Goal: Task Accomplishment & Management: Use online tool/utility

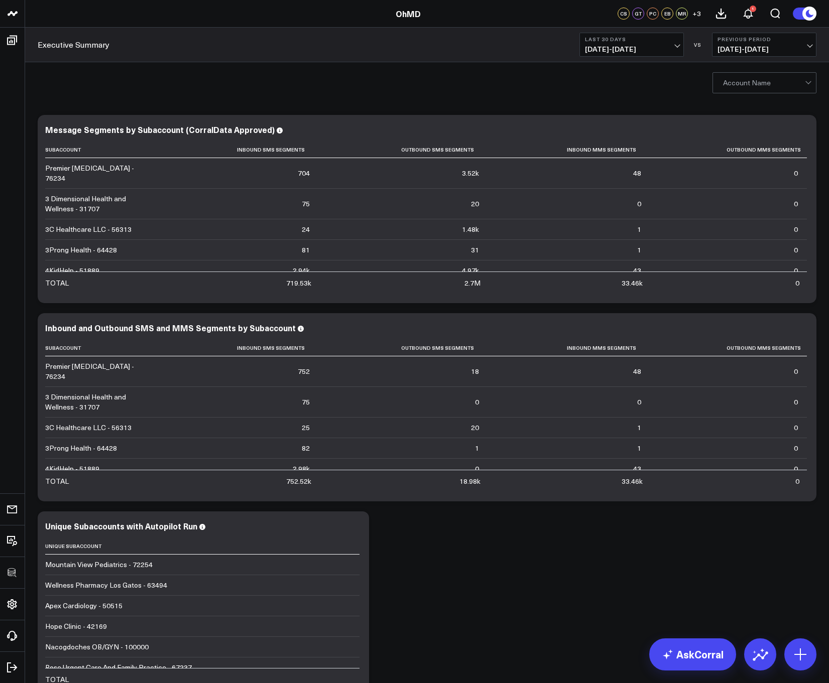
click at [738, 85] on div at bounding box center [764, 83] width 82 height 20
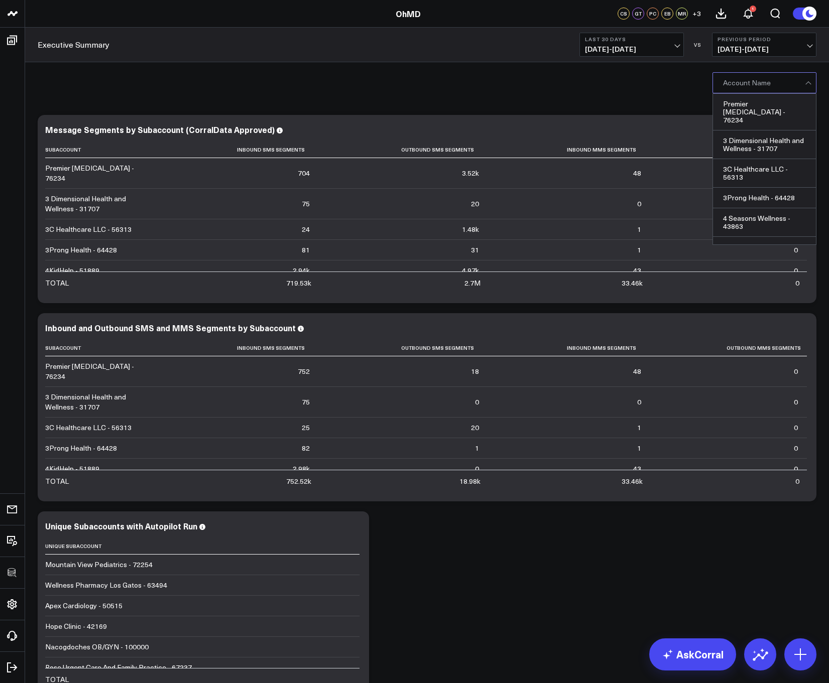
click at [335, 82] on div "Premier [MEDICAL_DATA] - 76234, 1 of 1006. 1006 results available. Use Up and D…" at bounding box center [427, 82] width 804 height 40
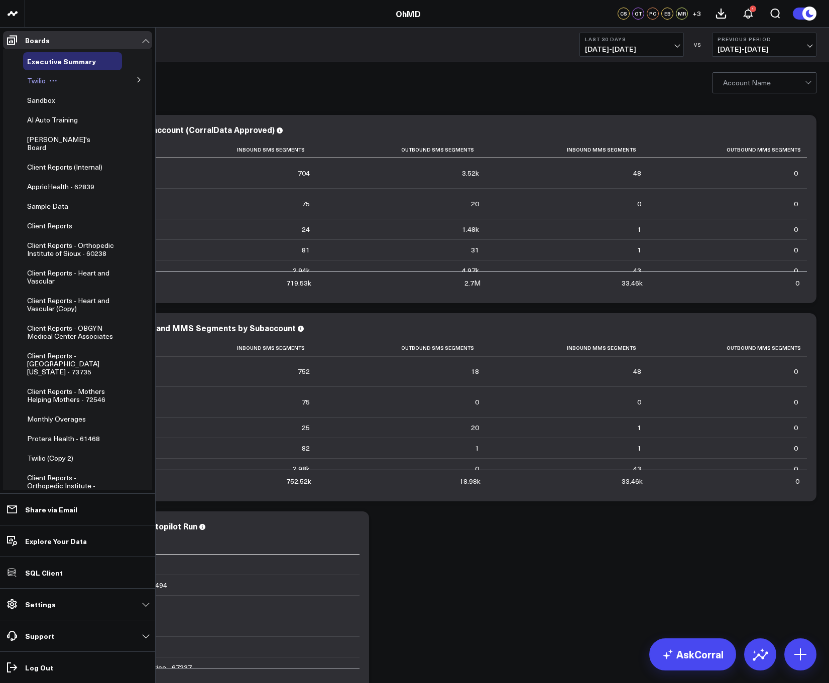
click at [35, 80] on span "Twilio" at bounding box center [36, 81] width 19 height 10
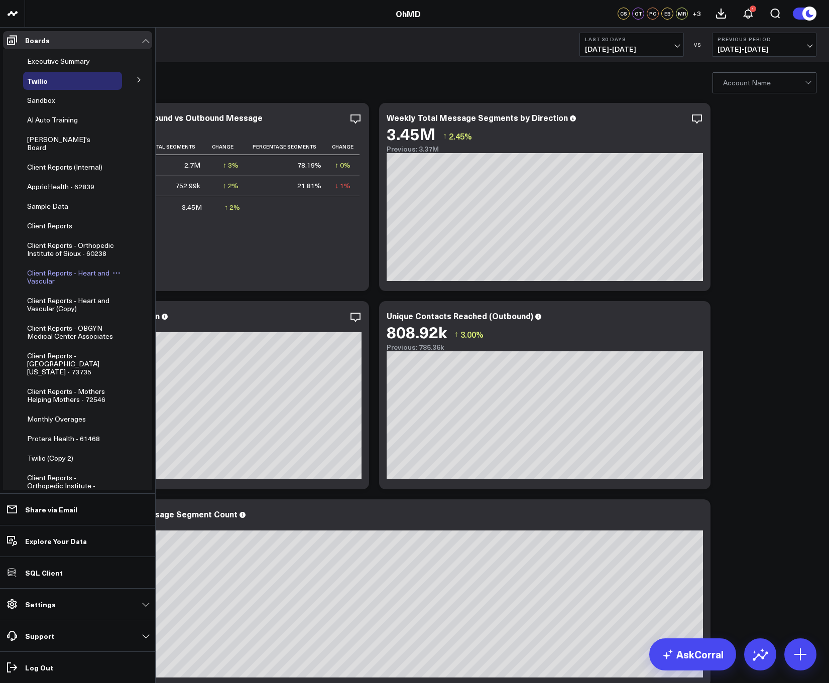
click at [45, 273] on span "Client Reports - Heart and Vascular" at bounding box center [68, 277] width 82 height 18
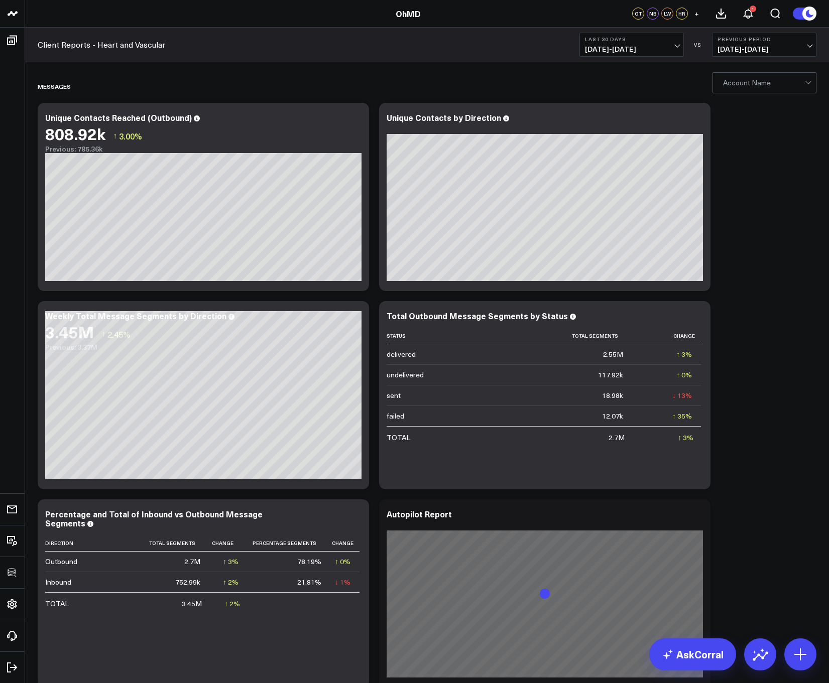
click at [758, 83] on div at bounding box center [764, 83] width 82 height 20
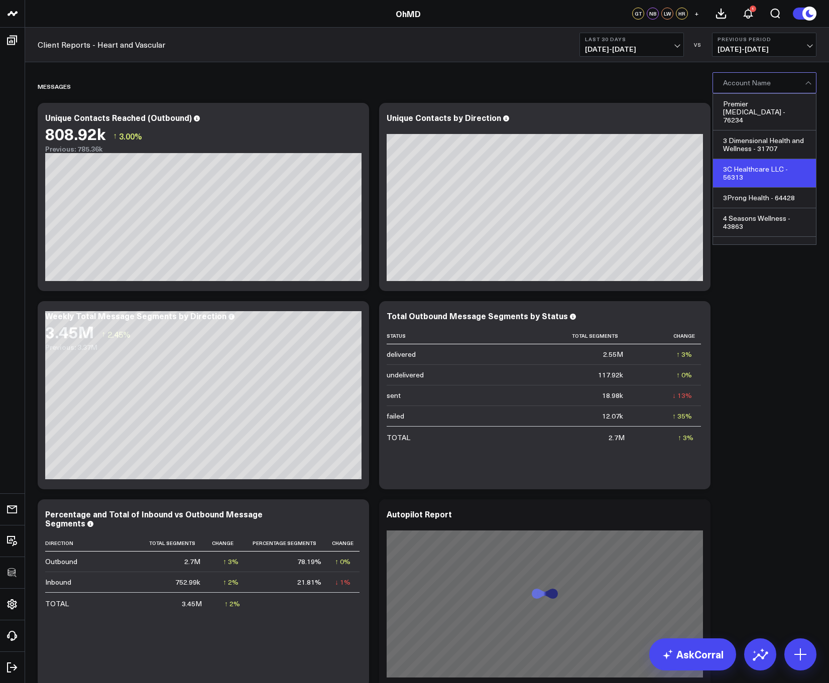
click at [750, 163] on div "3C Healthcare LLC - 56313" at bounding box center [764, 173] width 103 height 29
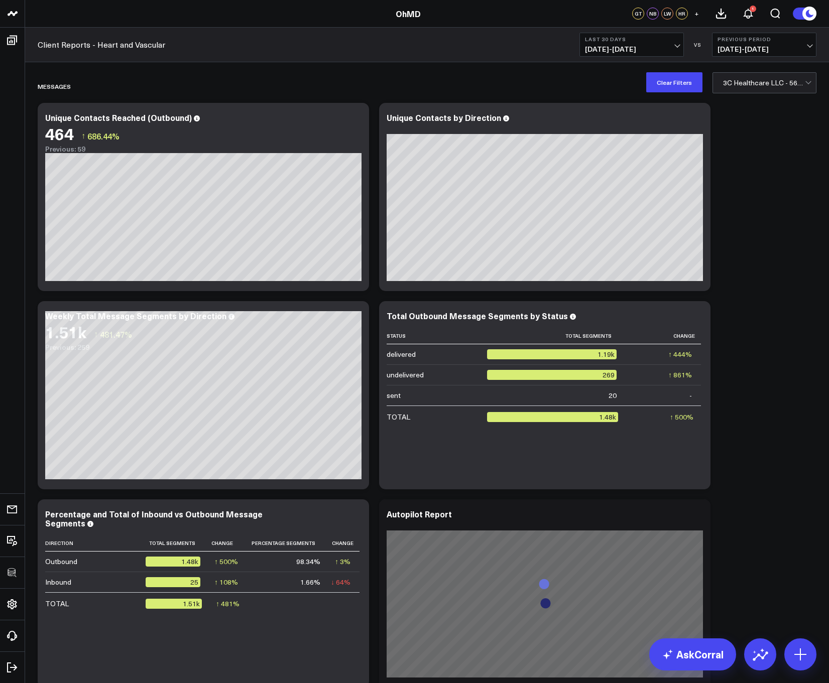
click at [745, 88] on div at bounding box center [764, 83] width 82 height 20
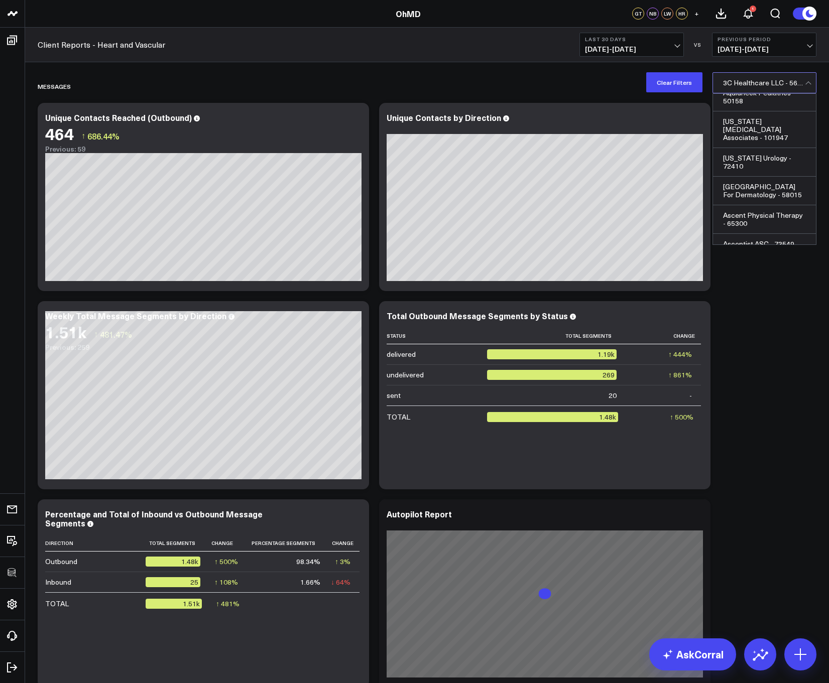
scroll to position [1475, 0]
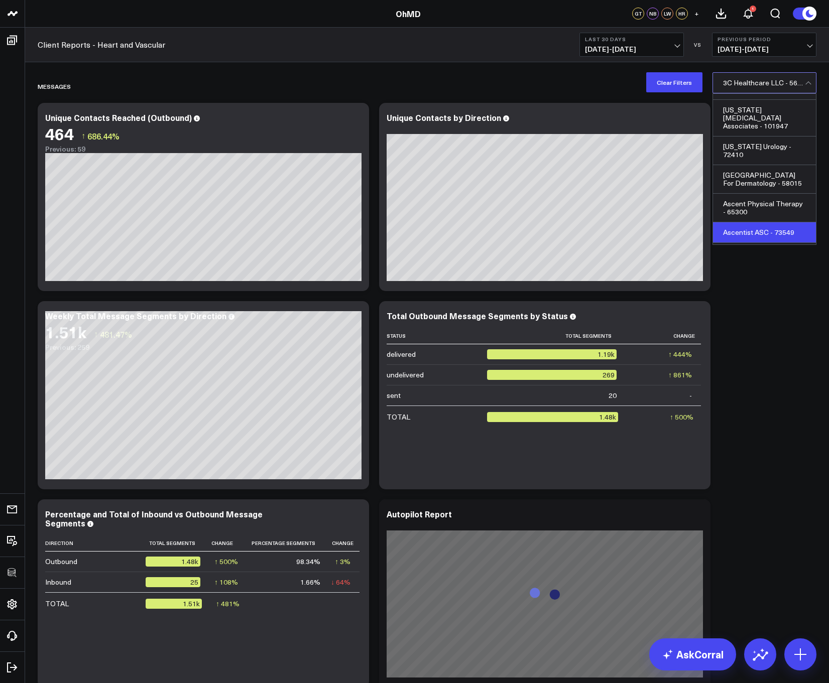
click at [758, 222] on div "Ascentist ASC - 73549" at bounding box center [764, 232] width 103 height 21
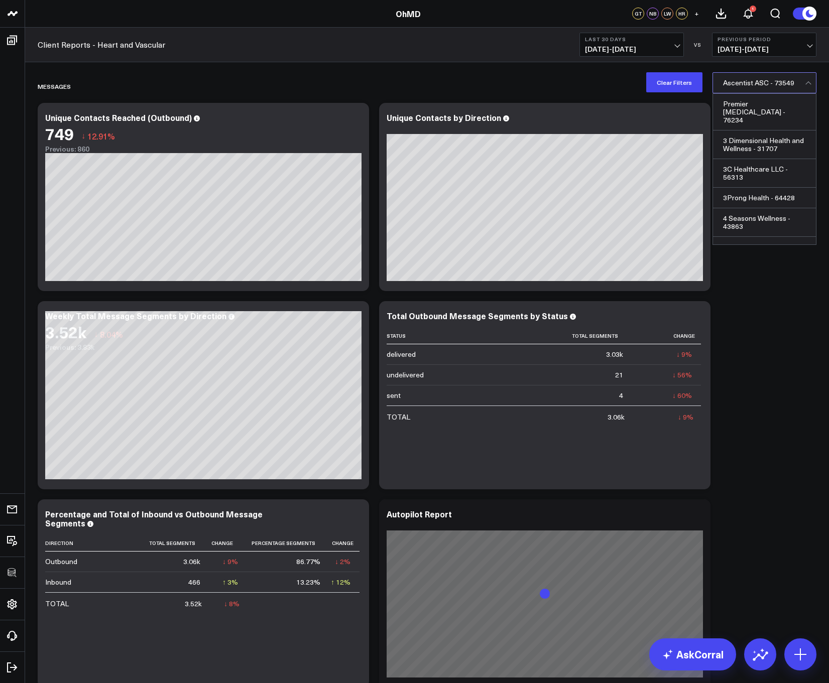
click at [735, 88] on div at bounding box center [764, 83] width 82 height 20
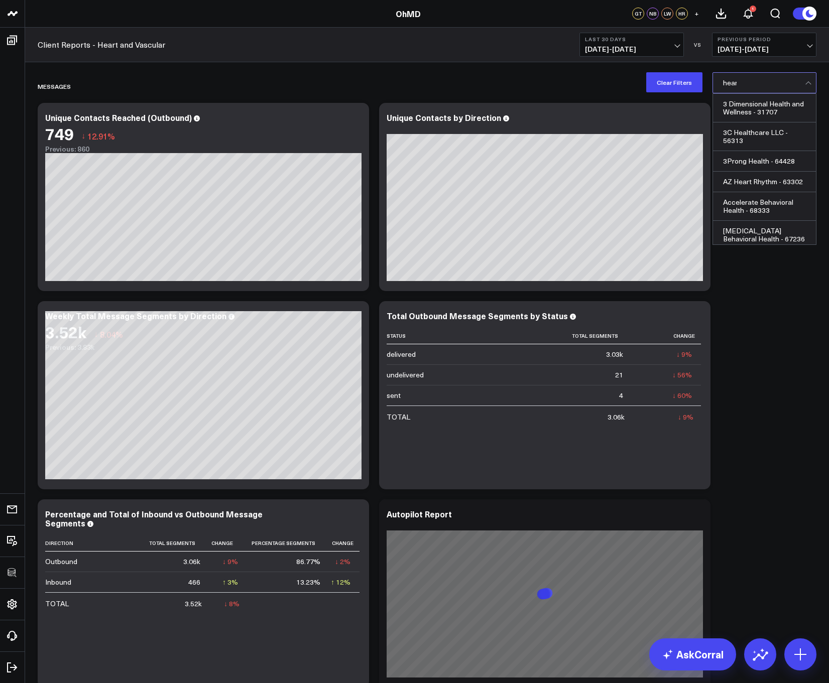
type input "heart"
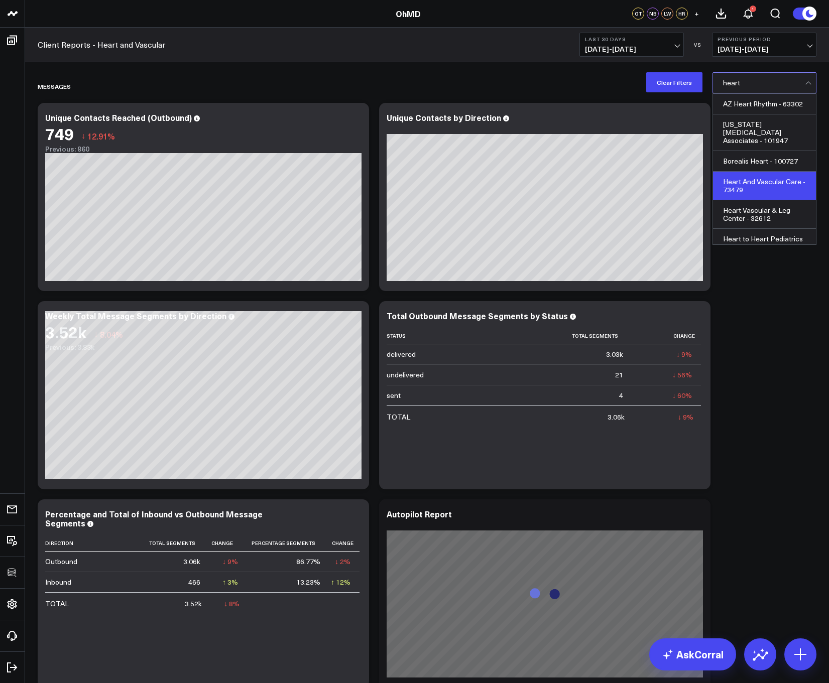
click at [748, 197] on div "Heart And Vascular Care - 73479" at bounding box center [764, 186] width 103 height 29
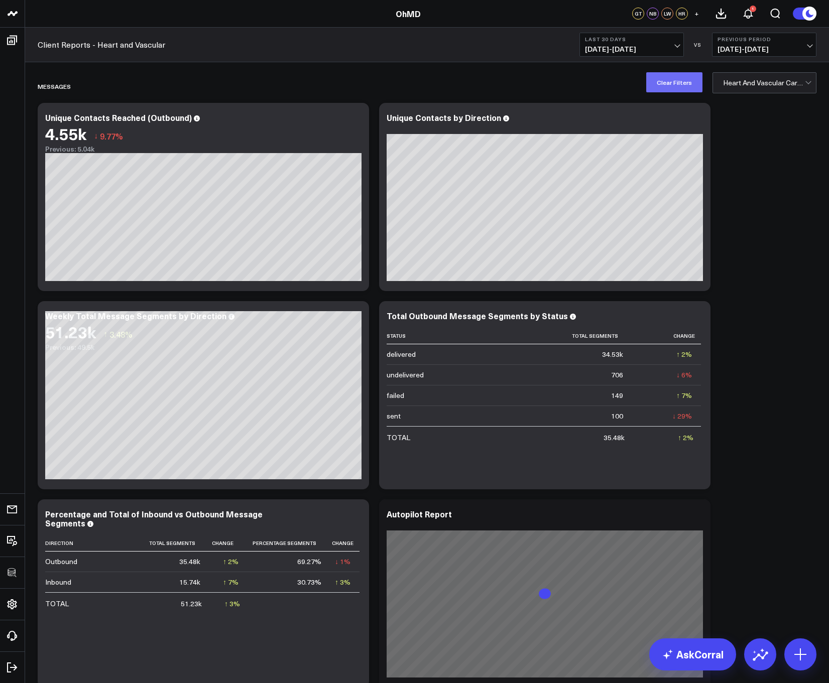
click at [675, 83] on button "Clear Filters" at bounding box center [674, 82] width 56 height 20
click at [356, 122] on icon at bounding box center [355, 123] width 2 height 2
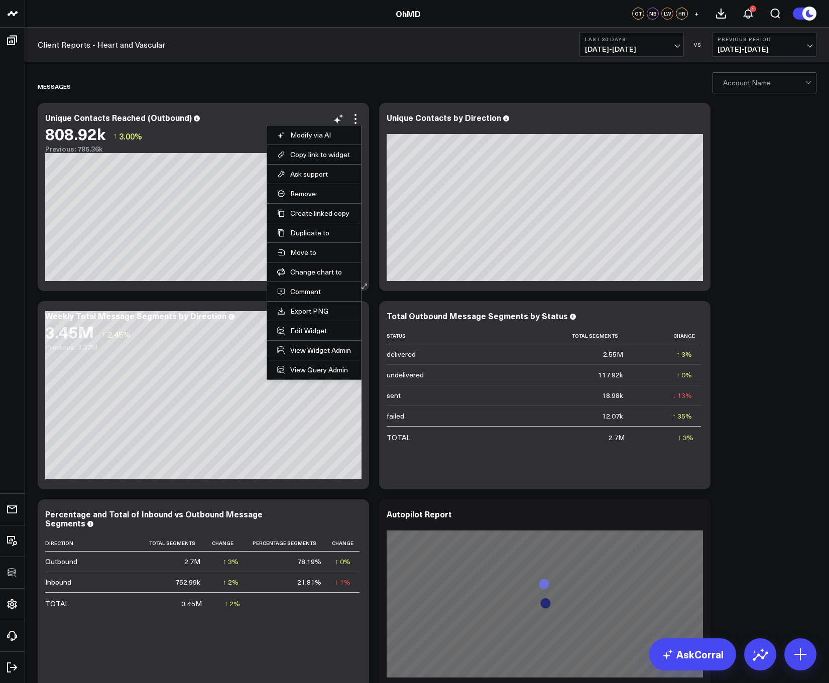
click at [310, 336] on li "Edit Widget" at bounding box center [314, 331] width 94 height 20
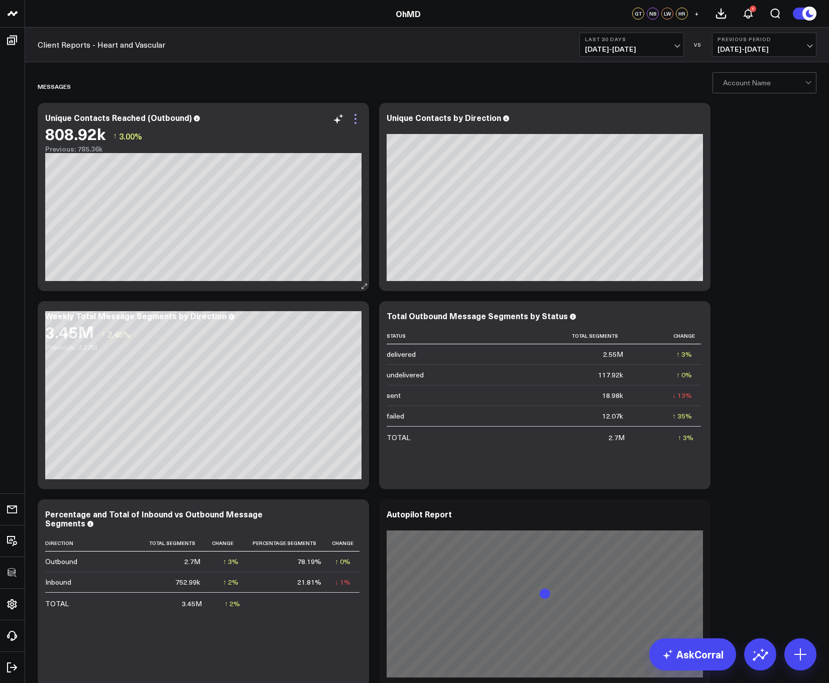
click at [358, 115] on icon at bounding box center [355, 119] width 12 height 12
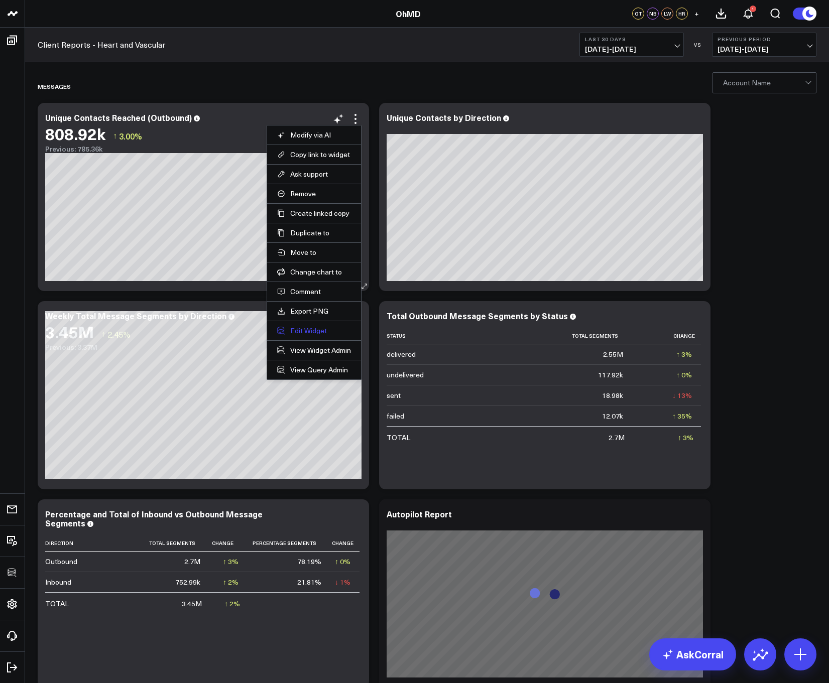
click at [312, 326] on button "Edit Widget" at bounding box center [314, 330] width 74 height 9
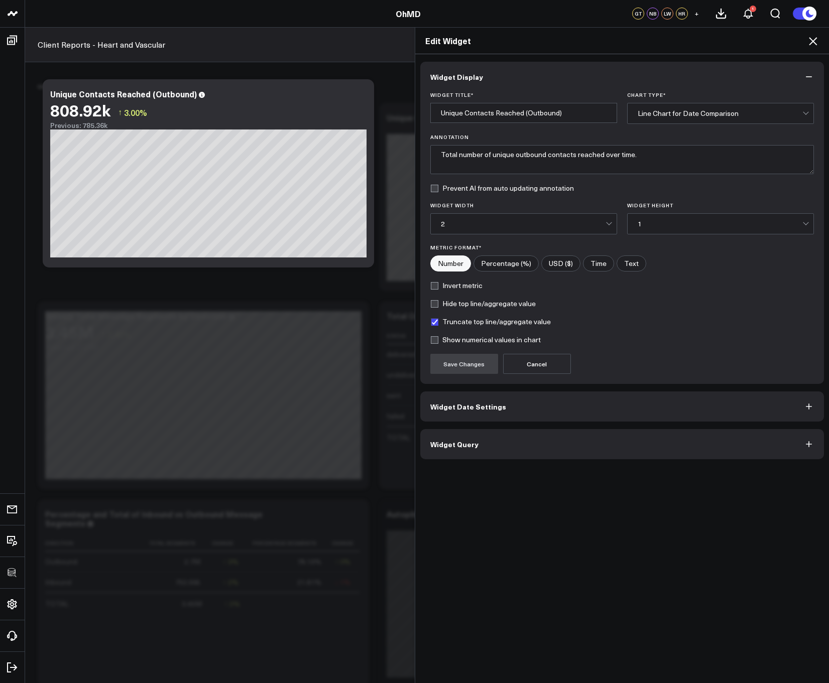
click at [440, 452] on button "Widget Query" at bounding box center [622, 444] width 404 height 30
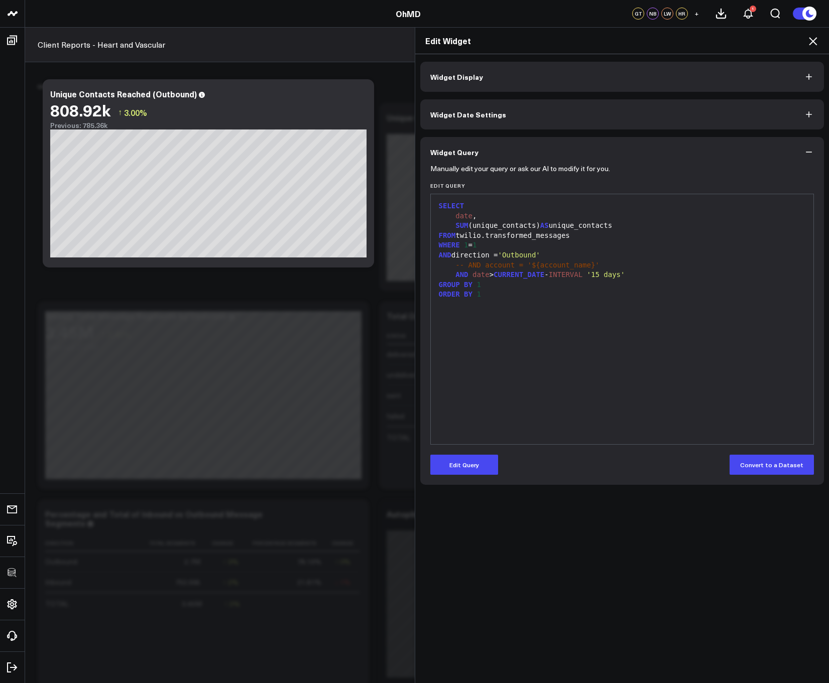
click at [809, 46] on icon at bounding box center [813, 41] width 12 height 12
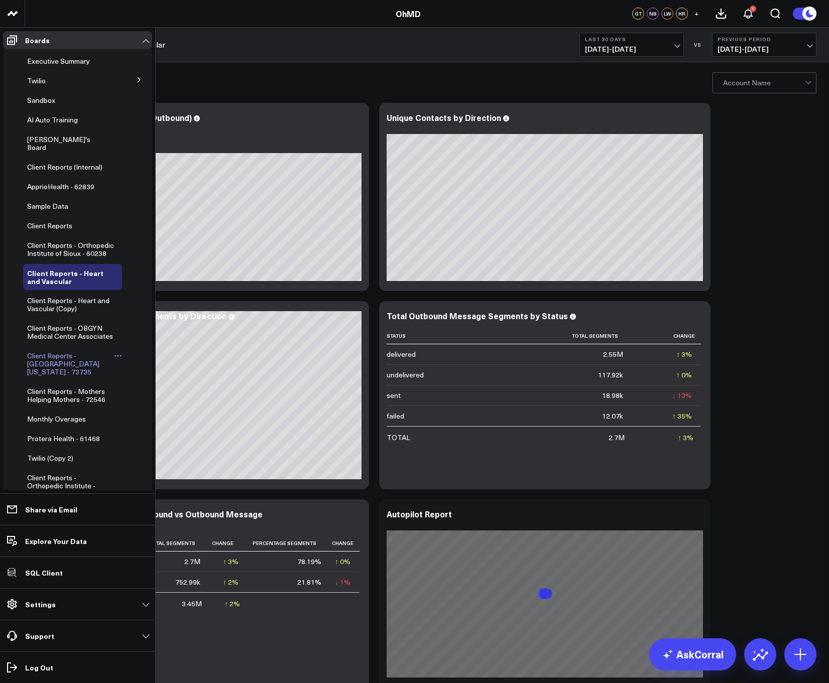
click at [40, 372] on span "Client Reports - [GEOGRAPHIC_DATA][US_STATE] - 73735" at bounding box center [63, 364] width 72 height 26
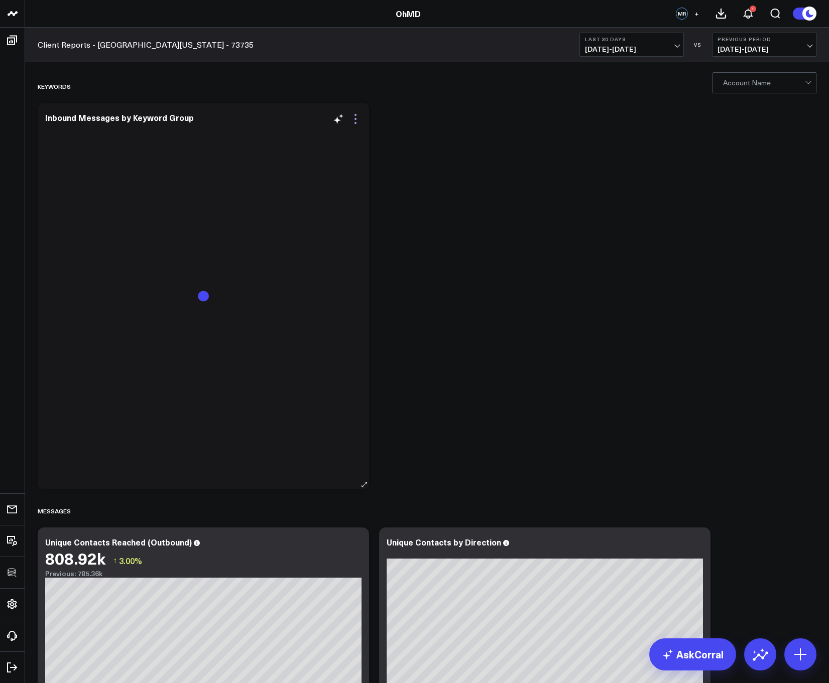
click at [357, 124] on icon at bounding box center [355, 119] width 12 height 12
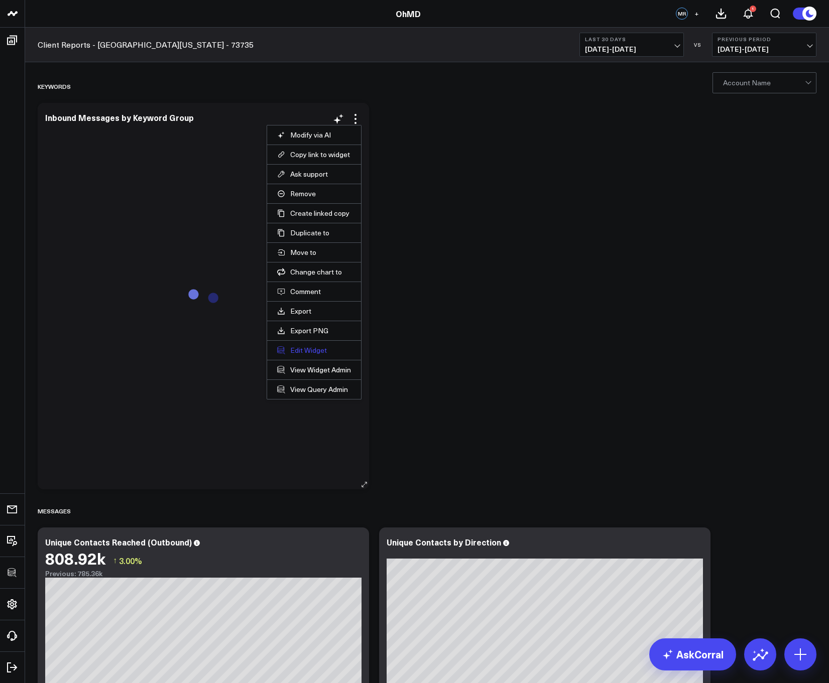
click at [308, 349] on button "Edit Widget" at bounding box center [314, 350] width 74 height 9
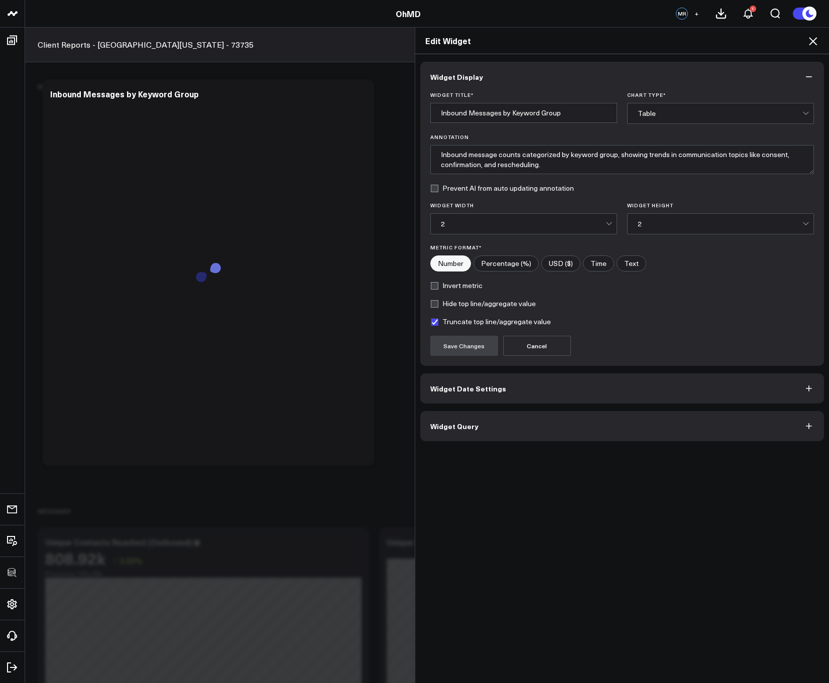
click at [471, 420] on button "Widget Query" at bounding box center [622, 426] width 404 height 30
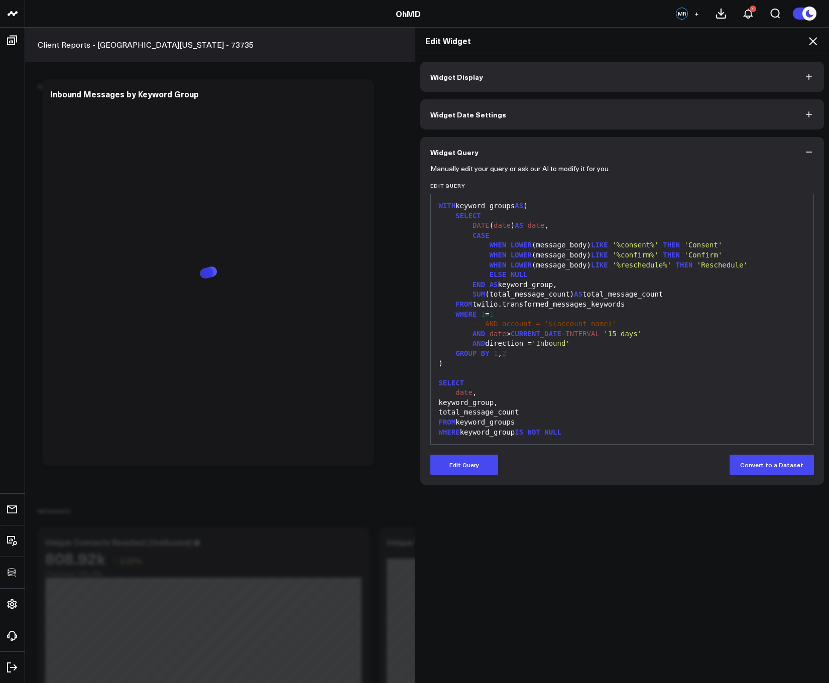
click at [816, 41] on icon at bounding box center [813, 41] width 12 height 12
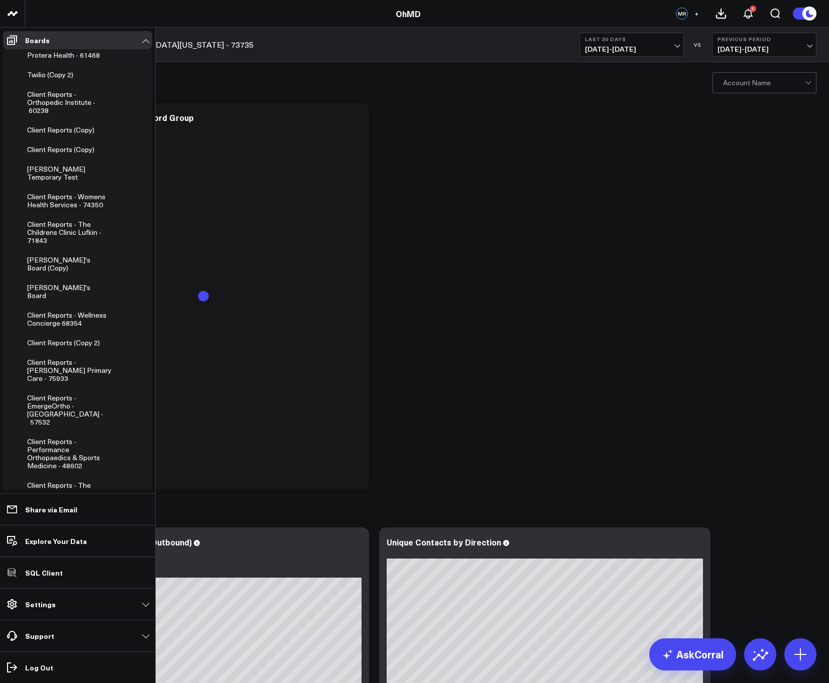
scroll to position [384, 0]
click at [31, 232] on span "Client Reports - The Childrens Clinic Lufkin - 71843" at bounding box center [64, 232] width 74 height 26
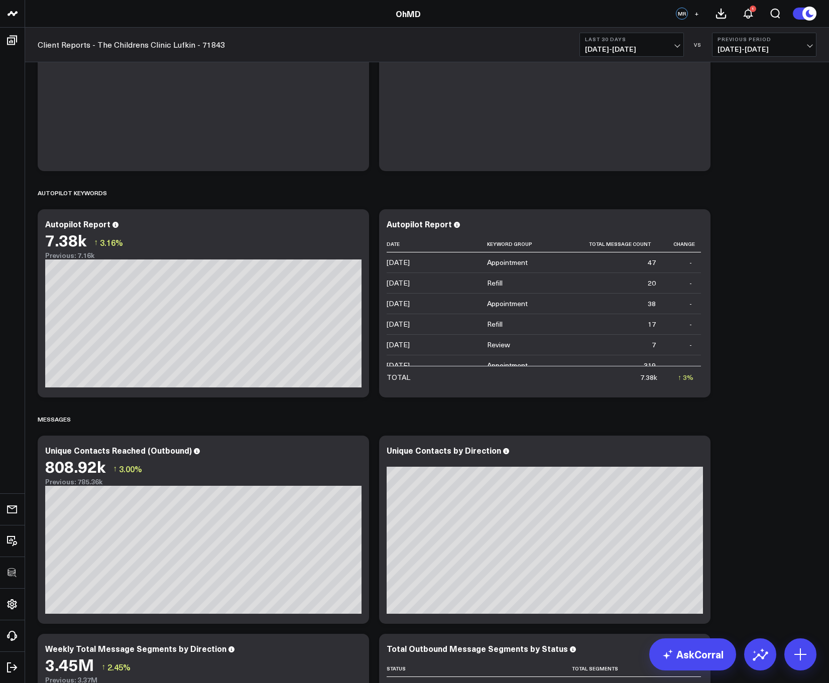
scroll to position [144, 0]
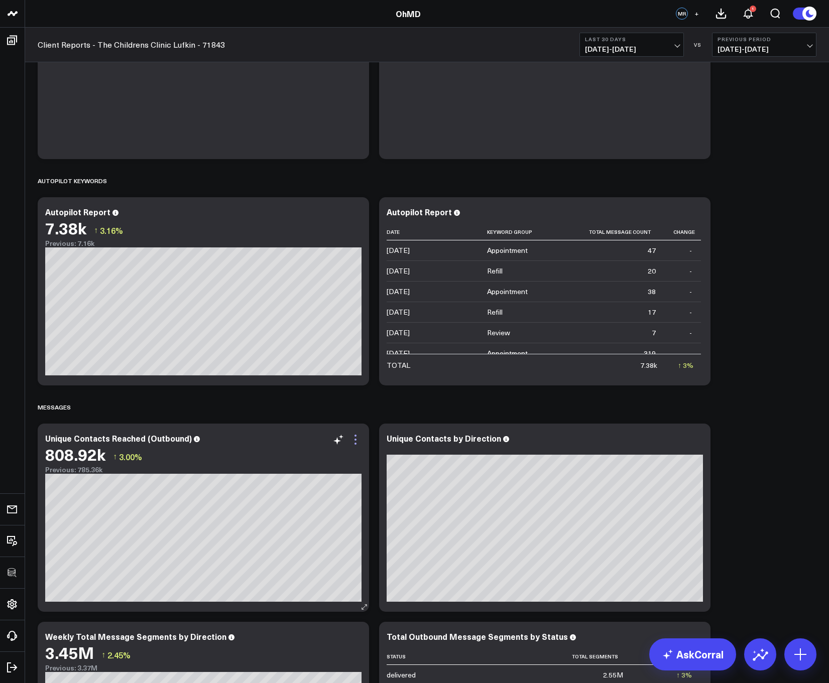
click at [352, 442] on icon at bounding box center [355, 440] width 12 height 12
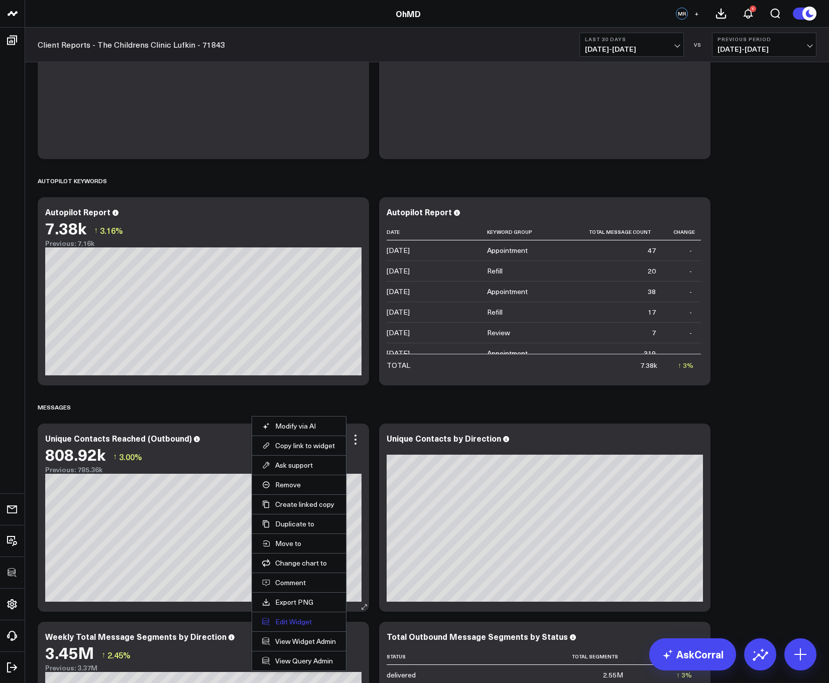
click at [296, 621] on button "Edit Widget" at bounding box center [299, 621] width 74 height 9
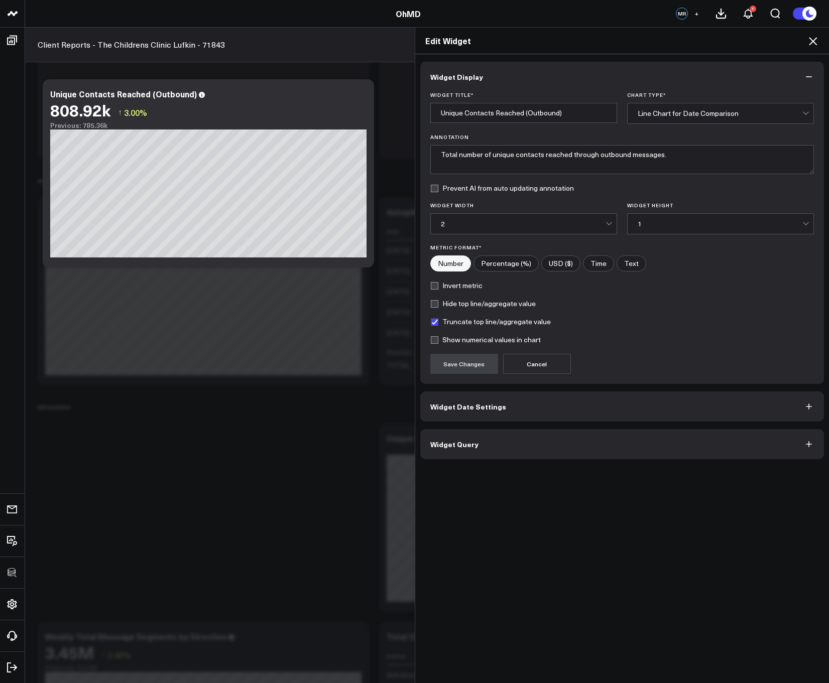
click at [449, 451] on button "Widget Query" at bounding box center [622, 444] width 404 height 30
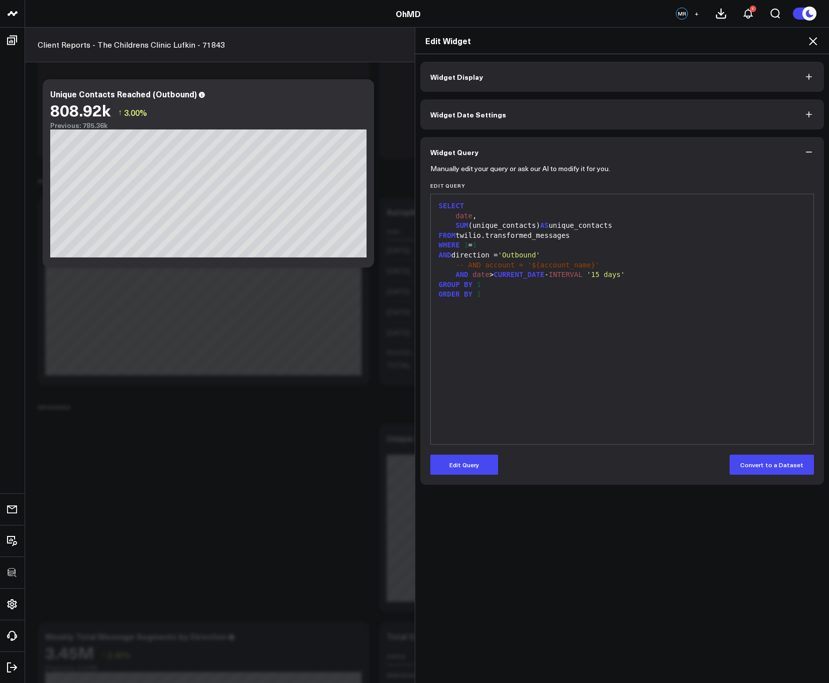
click at [810, 40] on icon at bounding box center [813, 41] width 12 height 12
